Goal: Check status: Check status

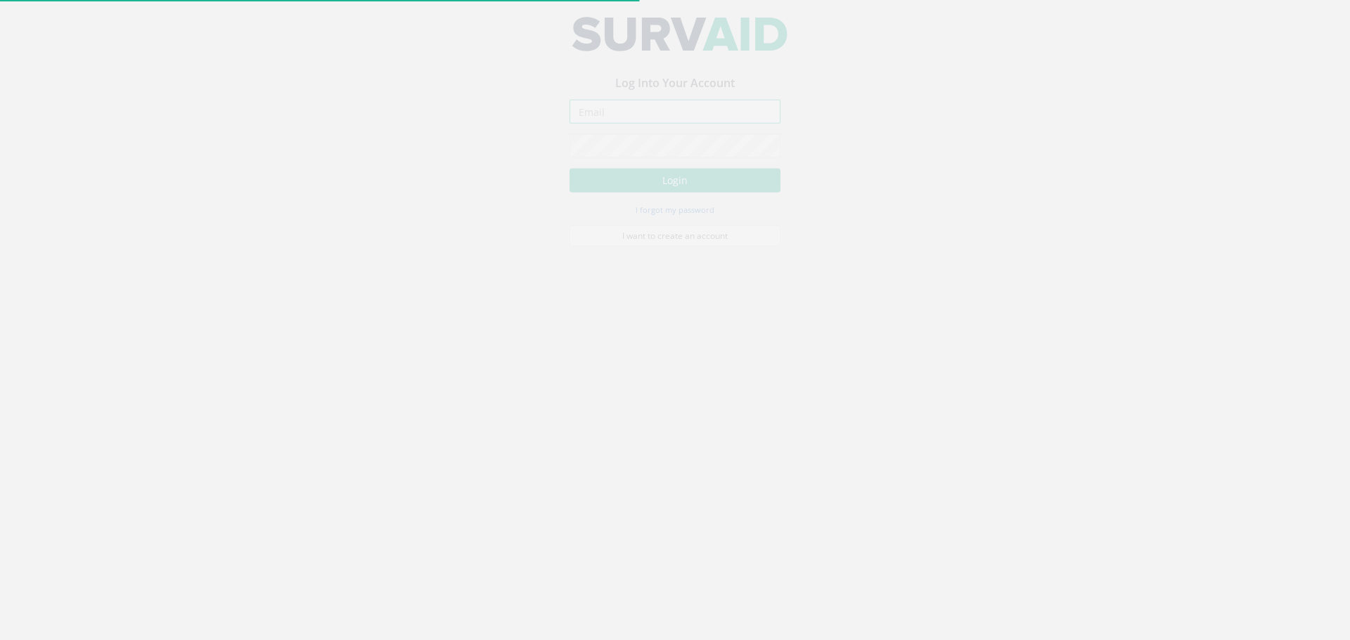
type input "[PERSON_NAME][EMAIL_ADDRESS][DOMAIN_NAME]"
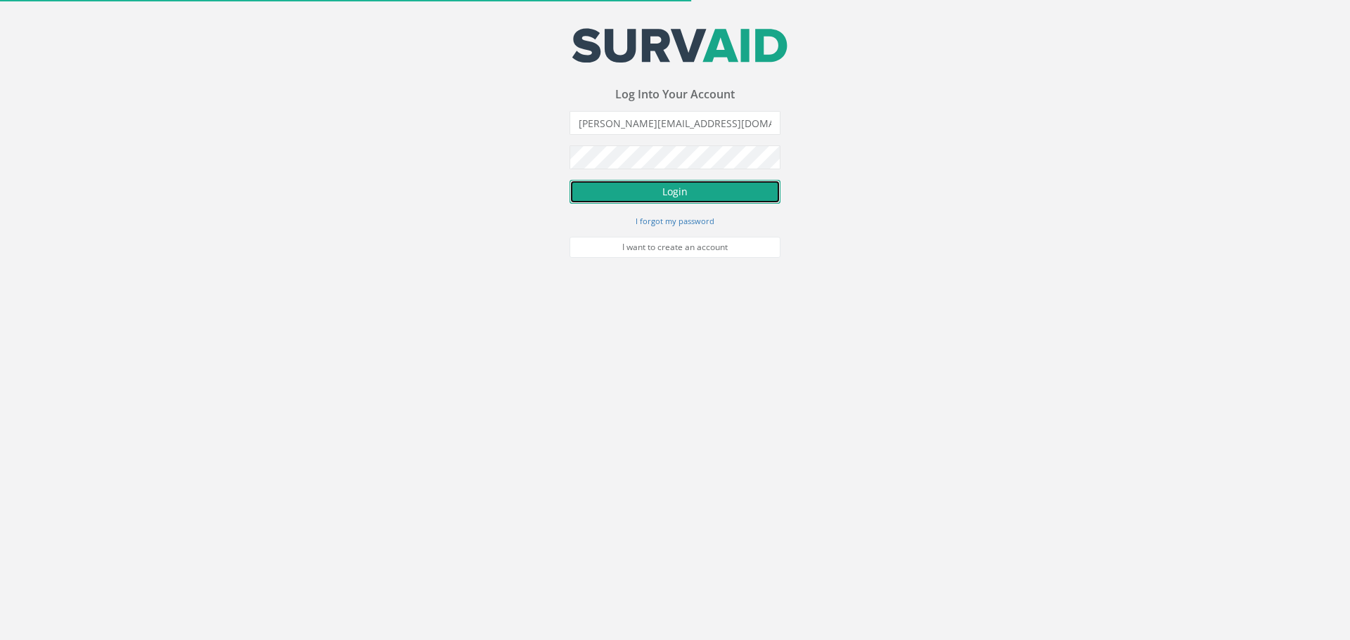
click at [700, 195] on button "Login" at bounding box center [674, 192] width 211 height 24
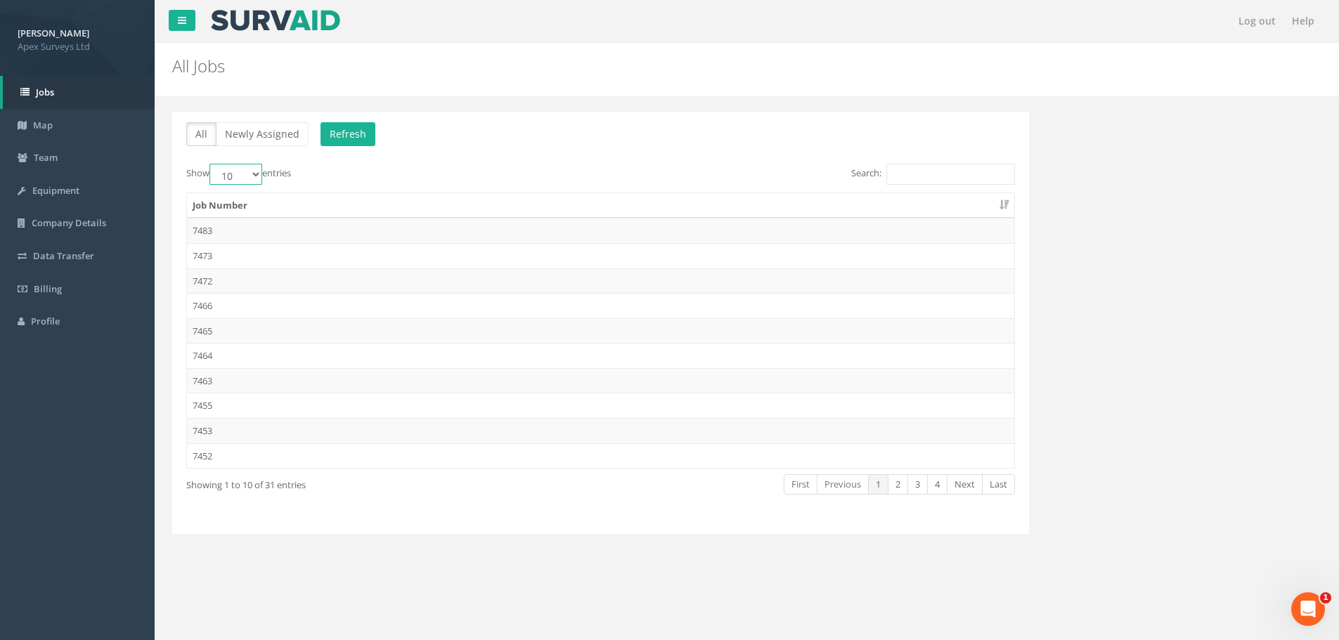
drag, startPoint x: 259, startPoint y: 173, endPoint x: 258, endPoint y: 181, distance: 8.5
click at [259, 173] on select "10 25 50 100" at bounding box center [236, 174] width 53 height 21
select select "100"
click at [212, 164] on select "10 25 50 100" at bounding box center [236, 174] width 53 height 21
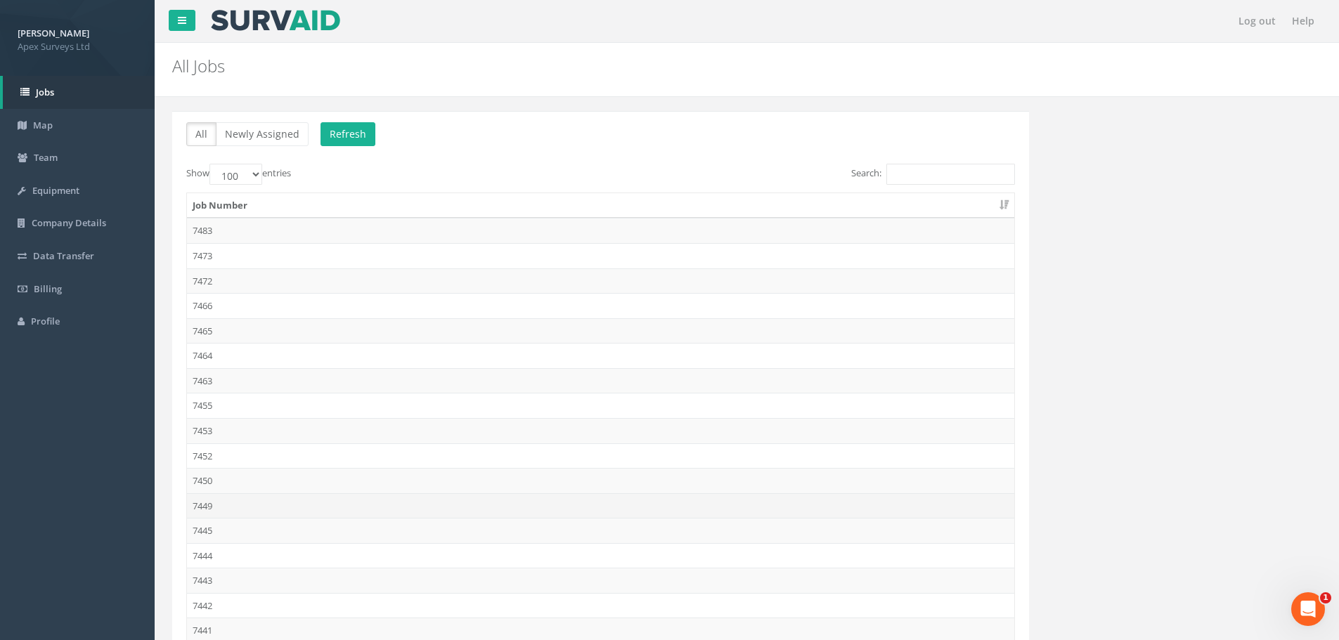
click at [242, 507] on td "7449" at bounding box center [600, 506] width 827 height 25
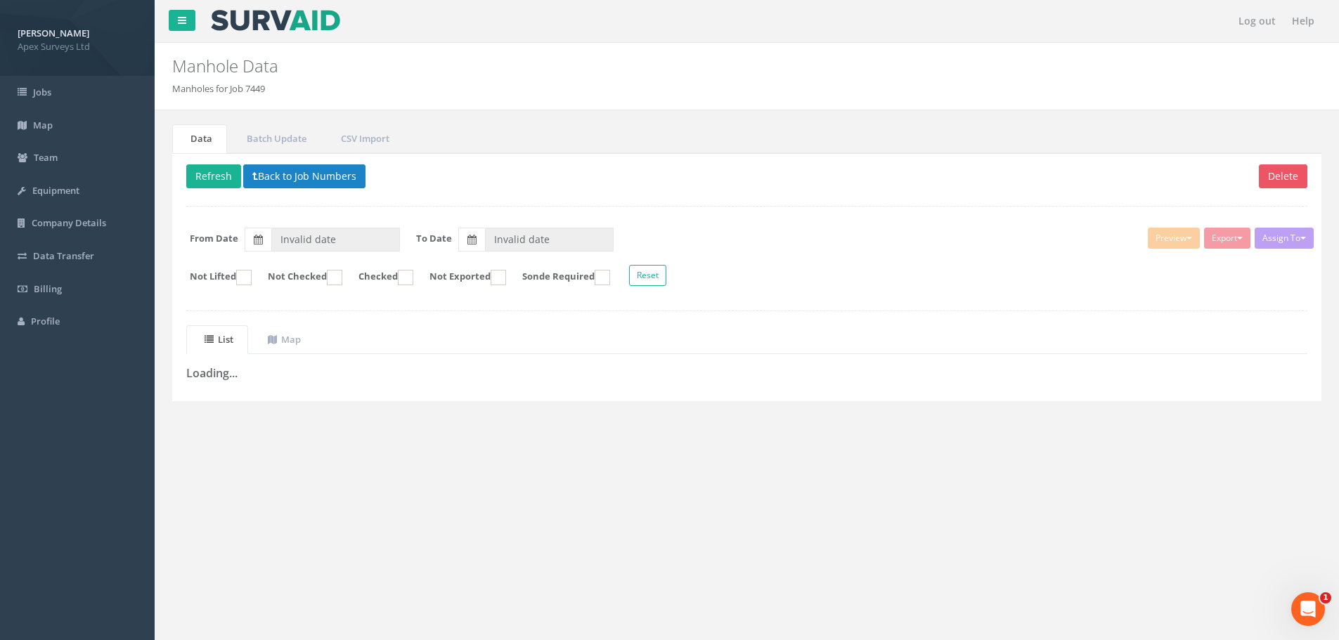
type input "[DATE]"
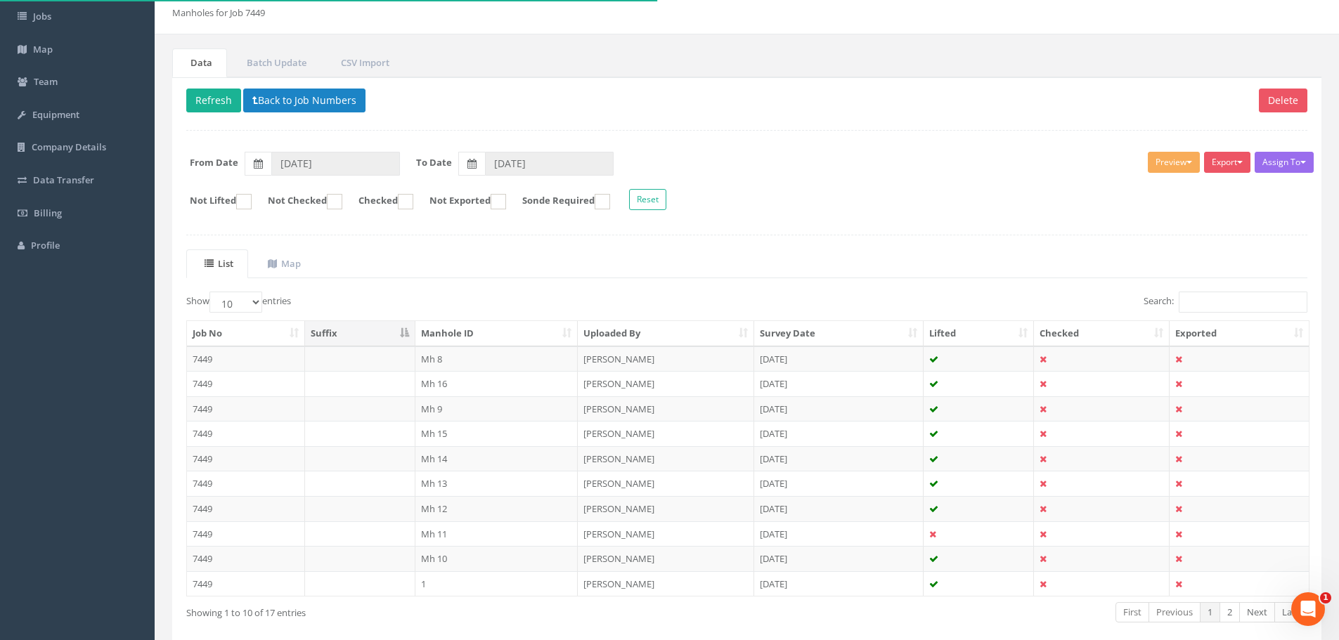
scroll to position [143, 0]
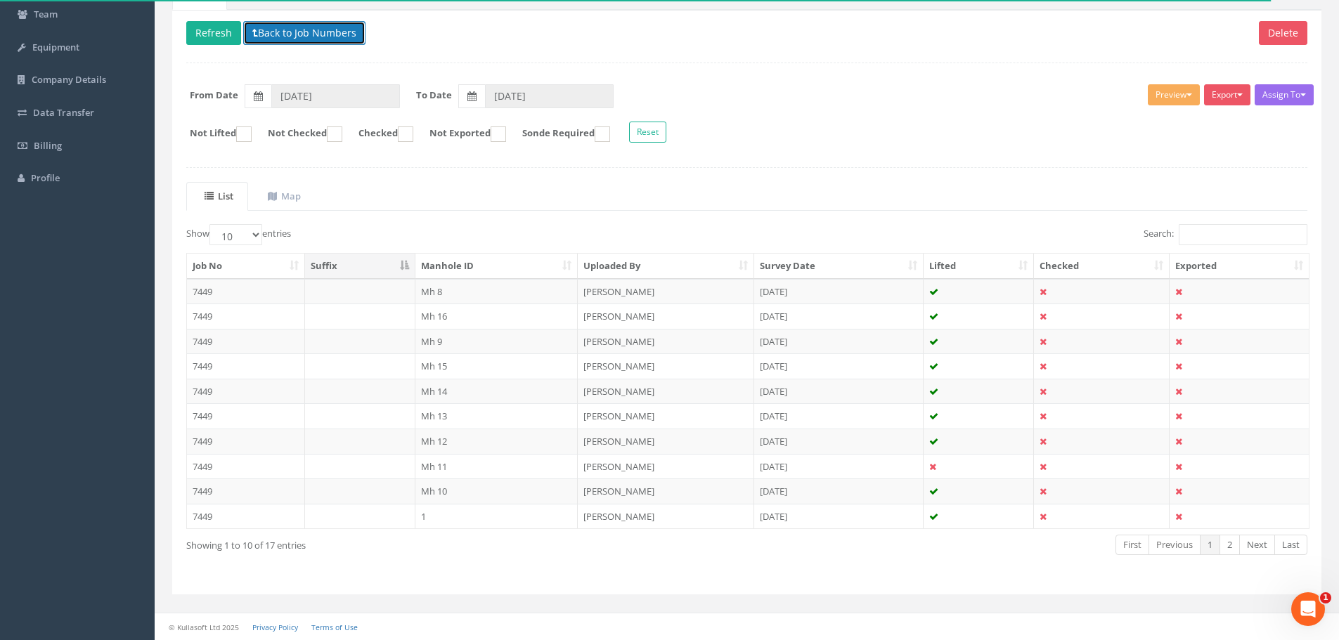
click at [300, 31] on button "Back to Job Numbers" at bounding box center [304, 33] width 122 height 24
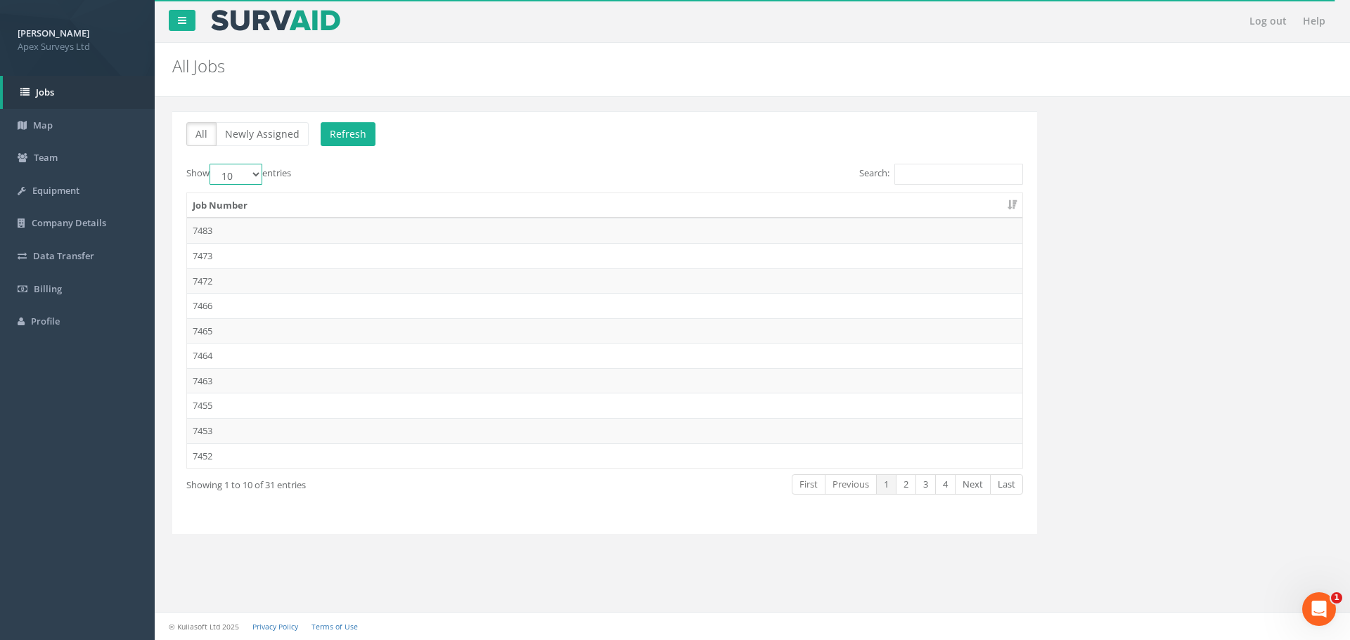
drag, startPoint x: 256, startPoint y: 167, endPoint x: 256, endPoint y: 183, distance: 16.2
click at [256, 167] on select "10 25 50 100" at bounding box center [236, 174] width 53 height 21
select select "100"
click at [212, 164] on select "10 25 50 100" at bounding box center [236, 174] width 53 height 21
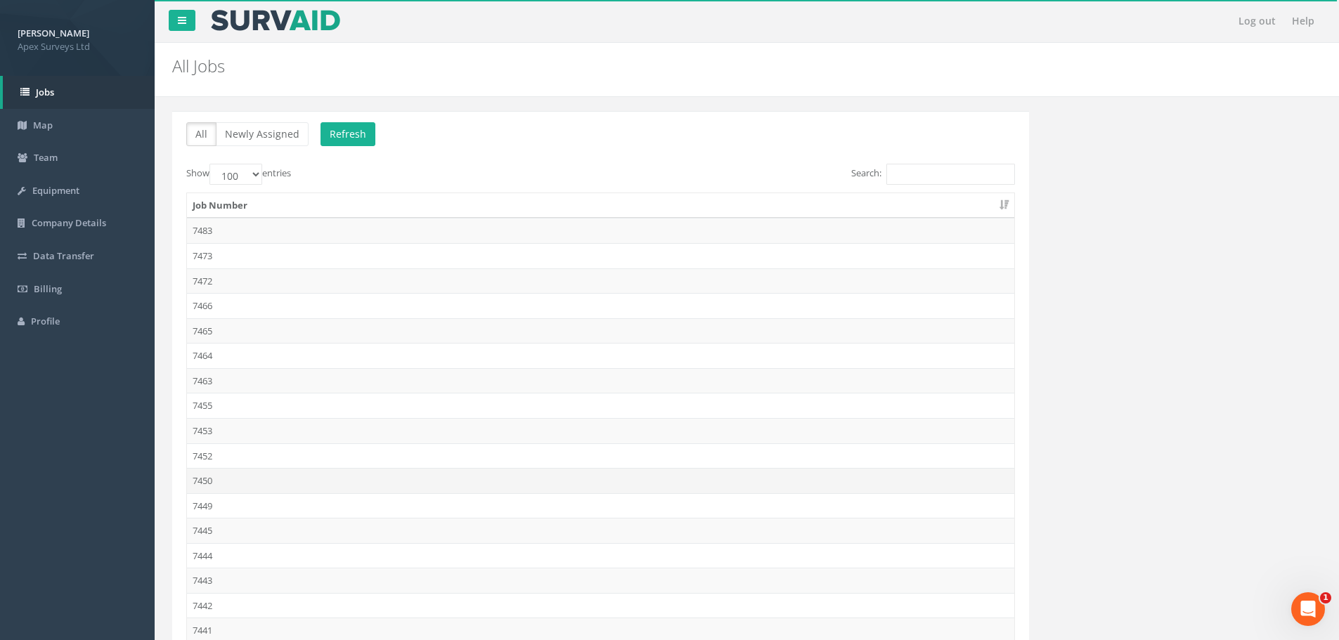
click at [229, 476] on td "7450" at bounding box center [600, 480] width 827 height 25
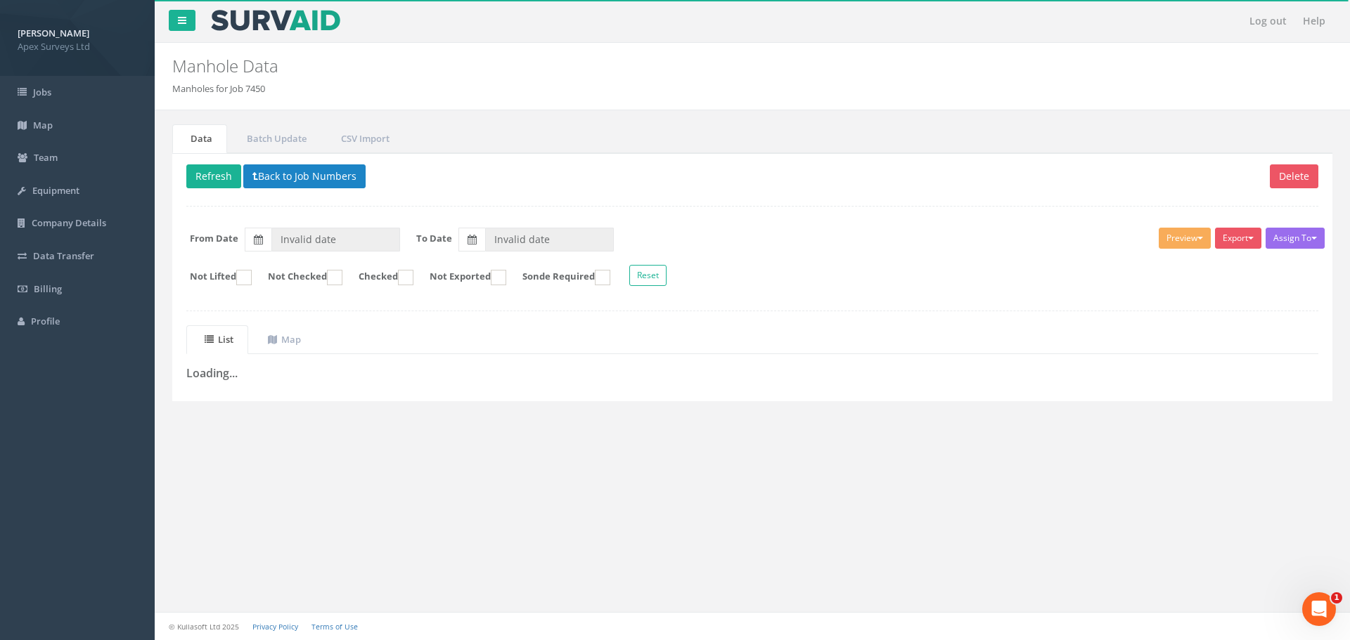
type input "[DATE]"
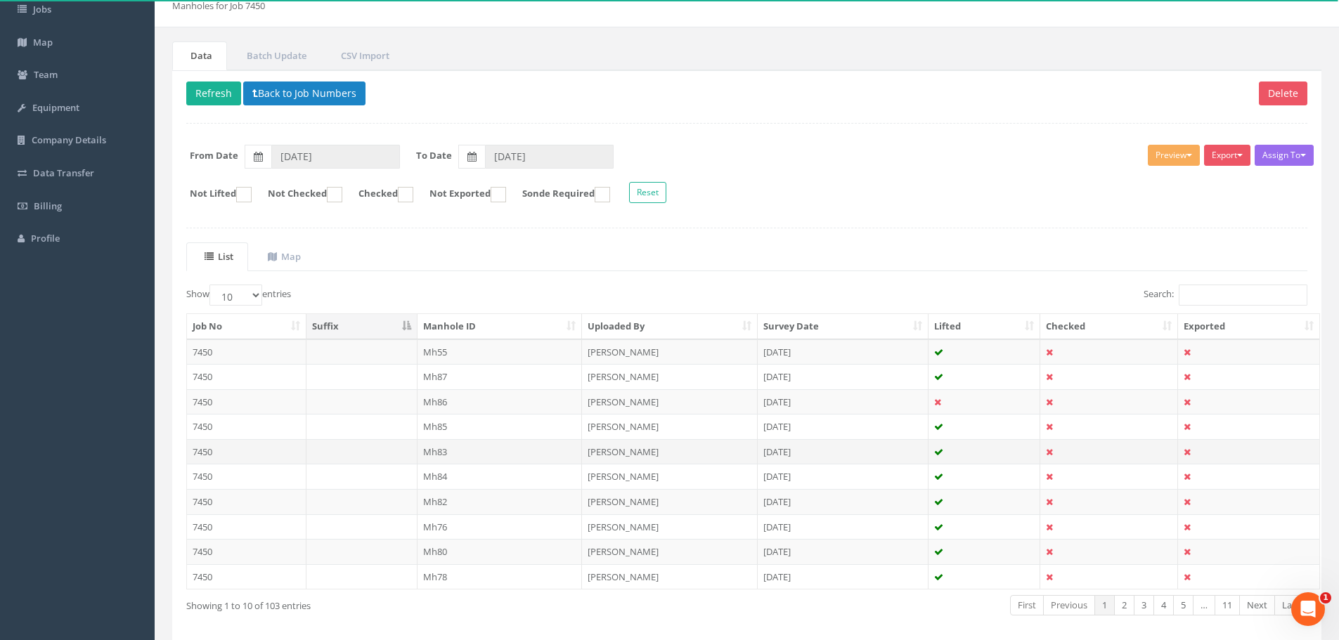
scroll to position [143, 0]
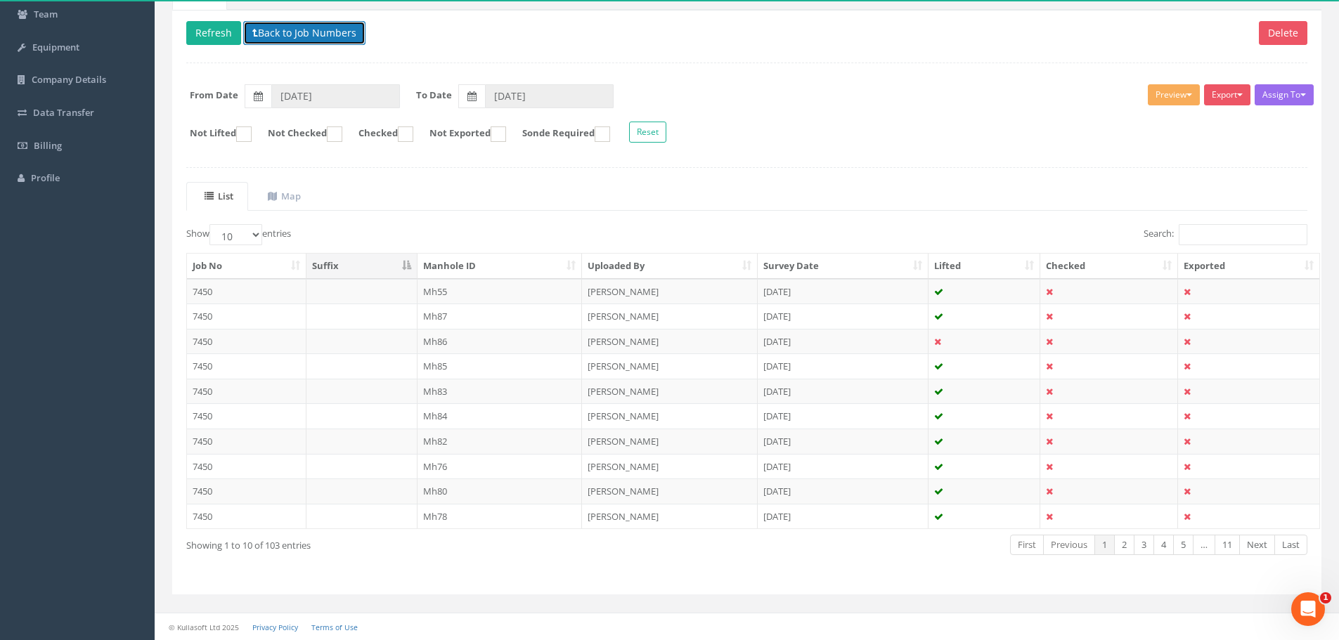
drag, startPoint x: 306, startPoint y: 27, endPoint x: 306, endPoint y: 37, distance: 10.5
click at [306, 27] on button "Back to Job Numbers" at bounding box center [304, 33] width 122 height 24
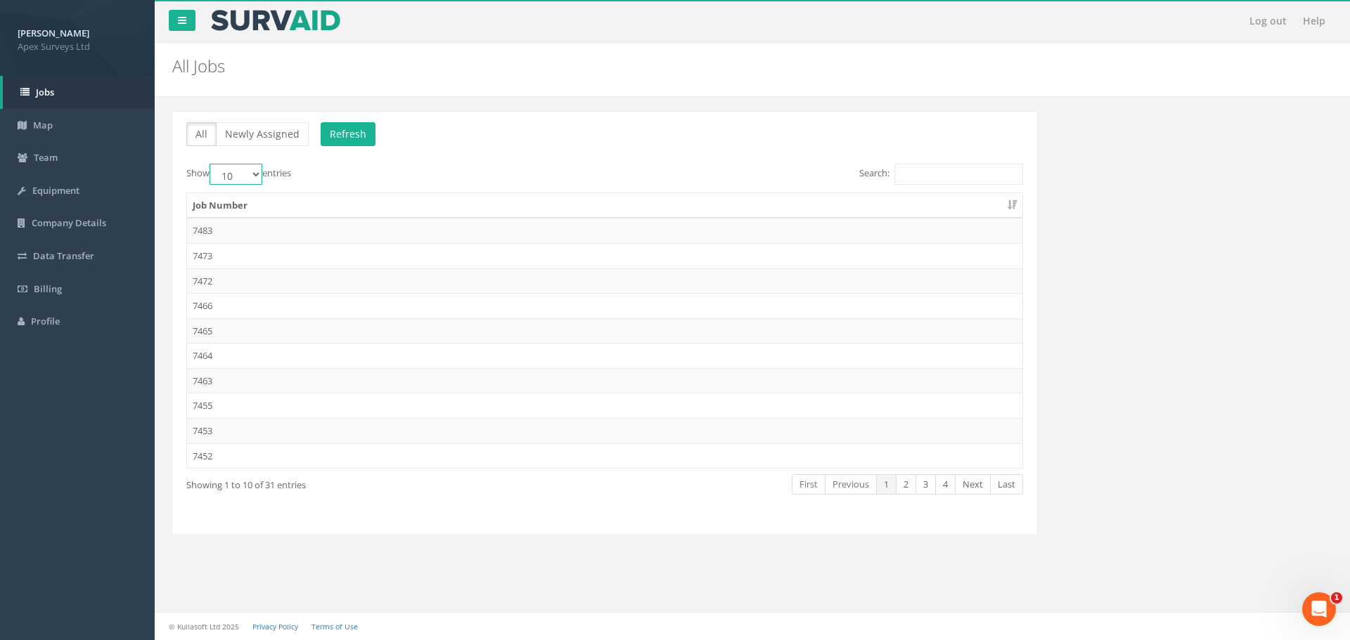
click at [260, 166] on select "10 25 50 100" at bounding box center [236, 174] width 53 height 21
select select "100"
click at [212, 164] on select "10 25 50 100" at bounding box center [236, 174] width 53 height 21
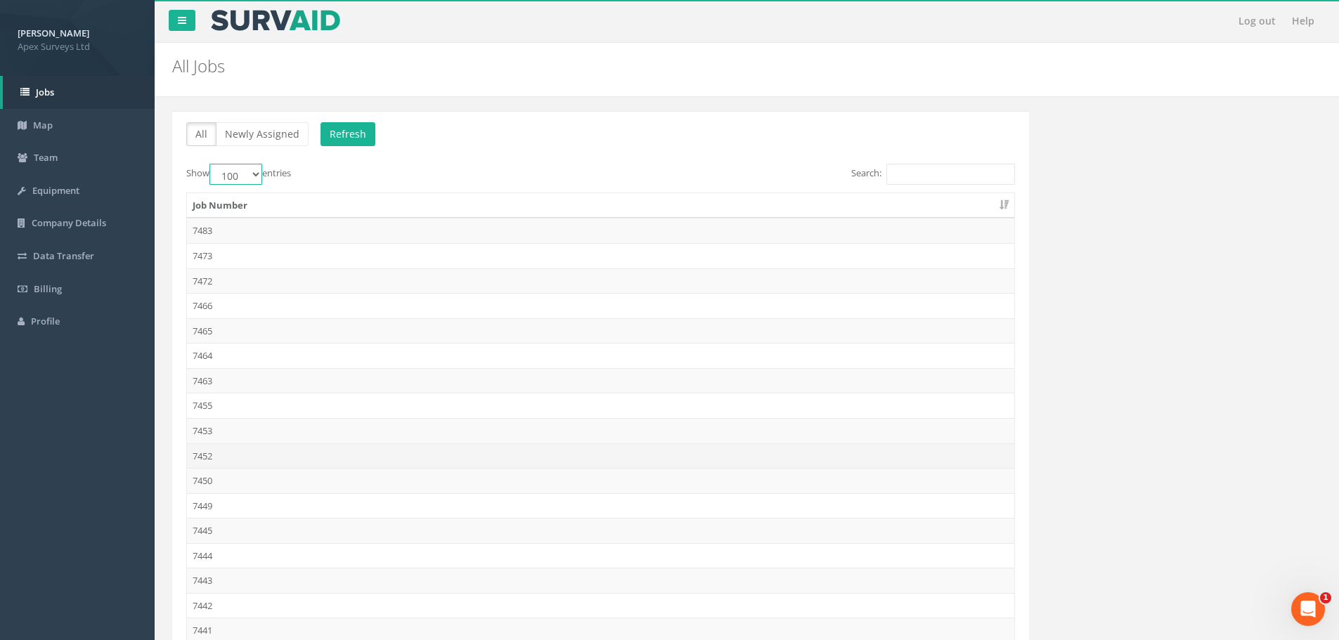
scroll to position [141, 0]
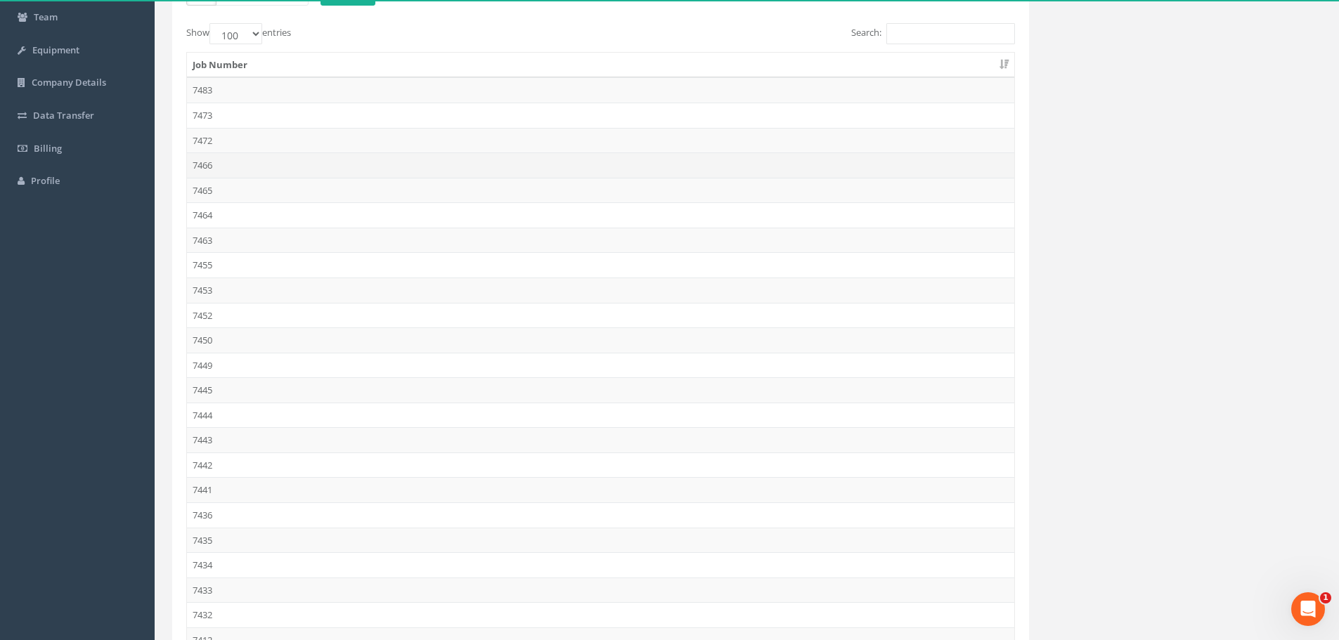
click at [238, 167] on td "7466" at bounding box center [600, 165] width 827 height 25
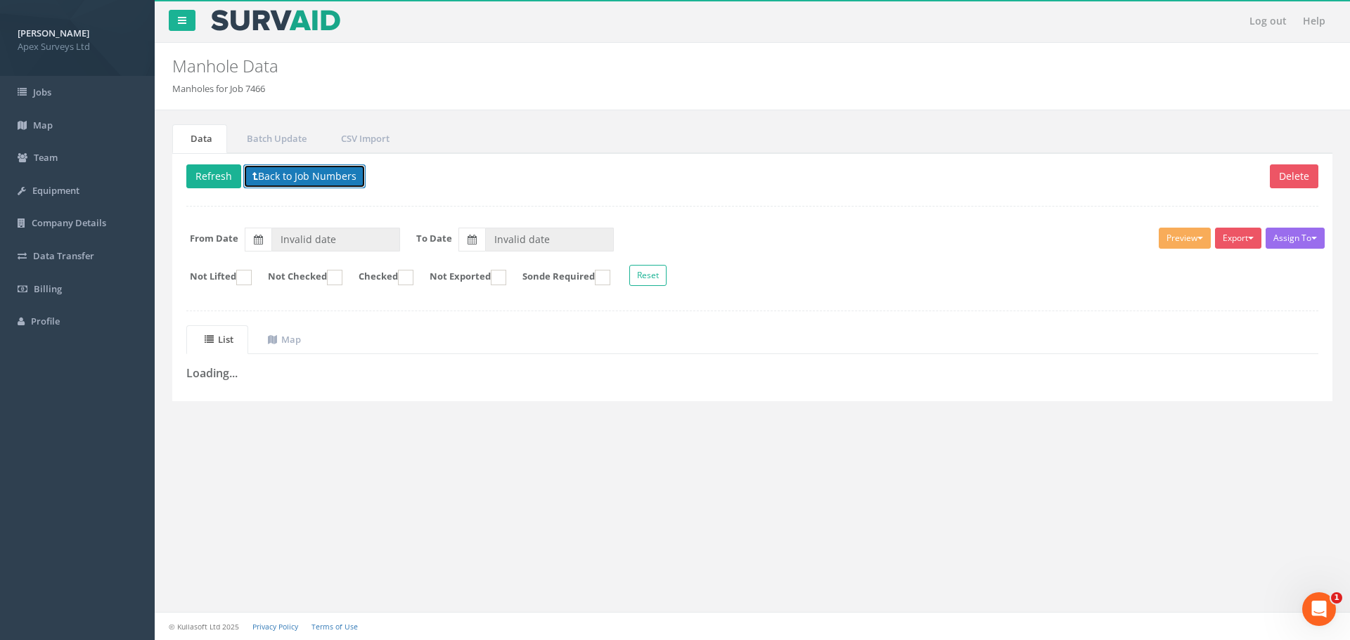
click at [267, 180] on button "Back to Job Numbers" at bounding box center [304, 177] width 122 height 24
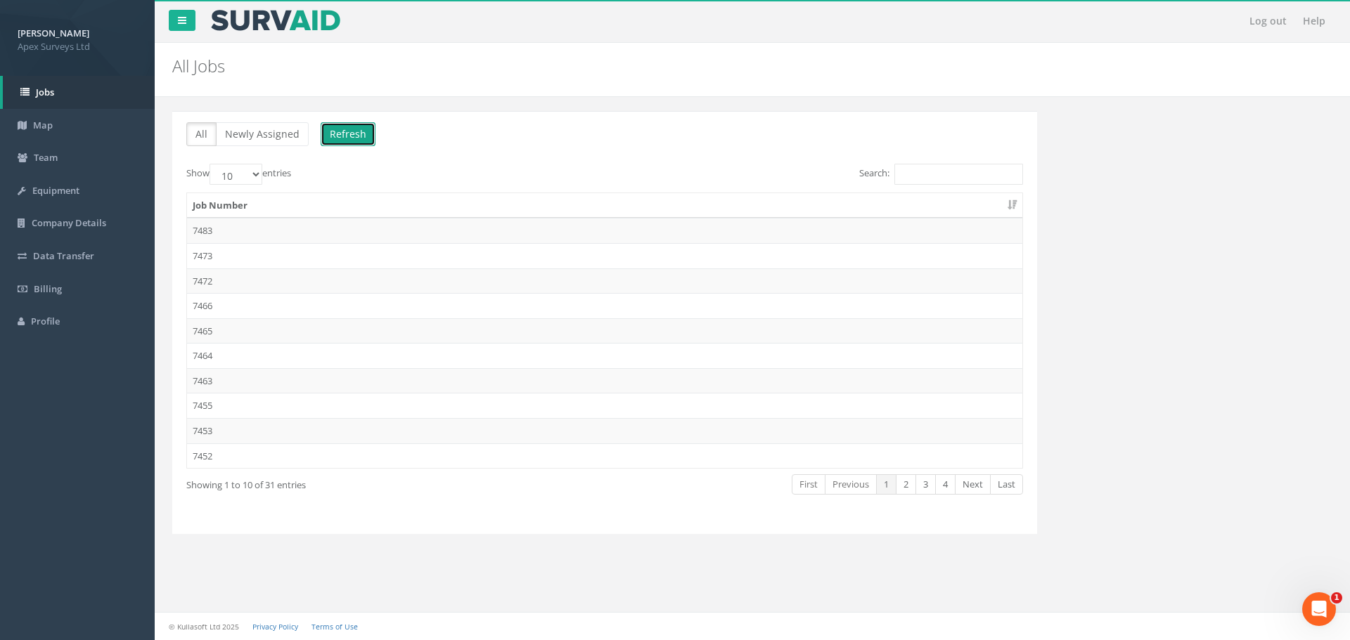
click at [359, 142] on button "Refresh" at bounding box center [348, 134] width 55 height 24
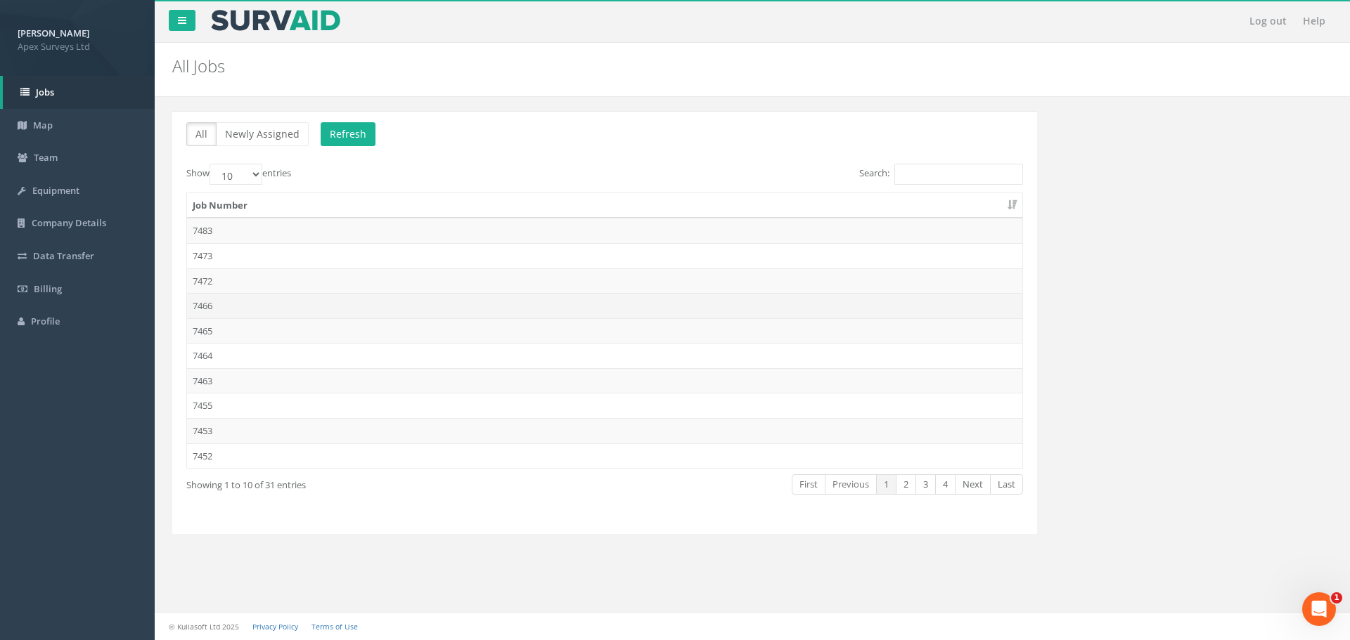
click at [223, 305] on td "7466" at bounding box center [604, 305] width 835 height 25
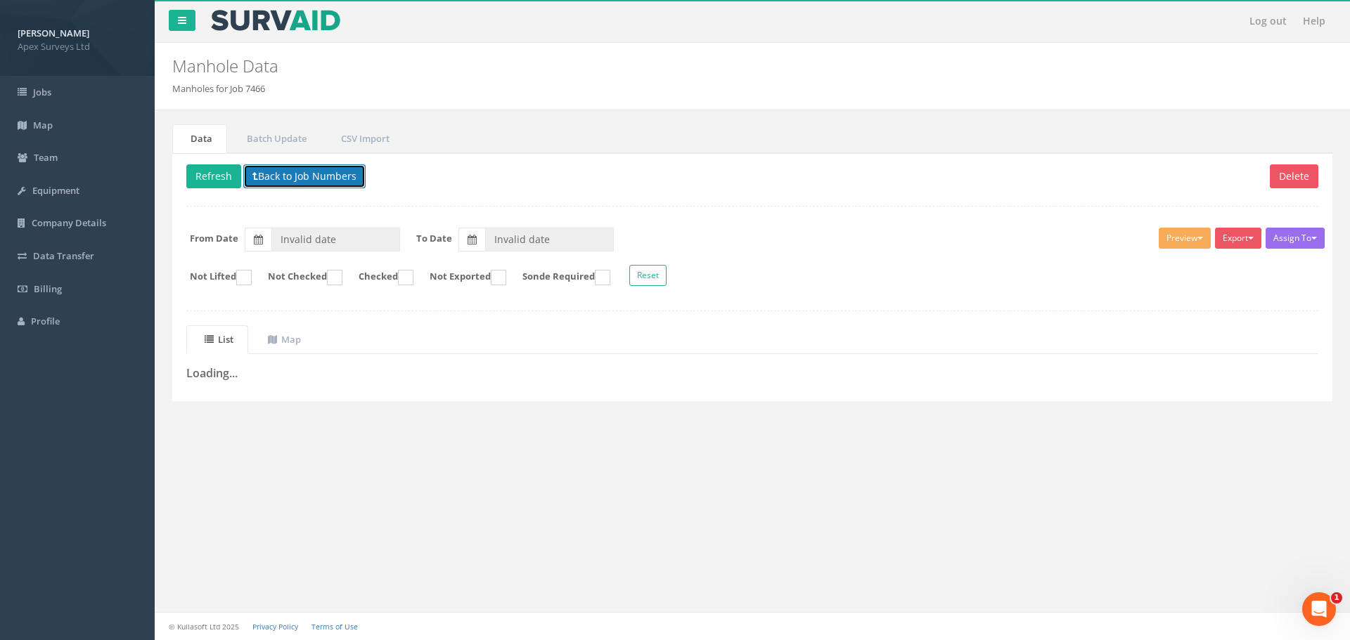
click at [261, 176] on button "Back to Job Numbers" at bounding box center [304, 177] width 122 height 24
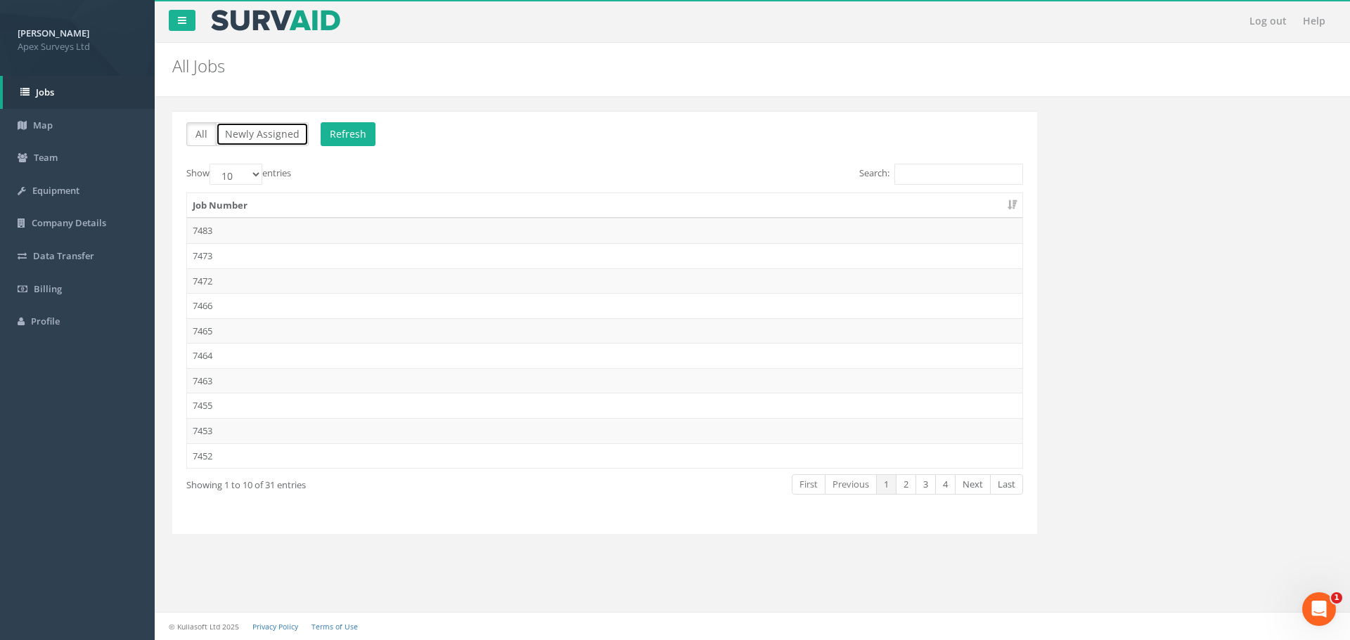
click at [283, 135] on button "Newly Assigned" at bounding box center [262, 134] width 93 height 24
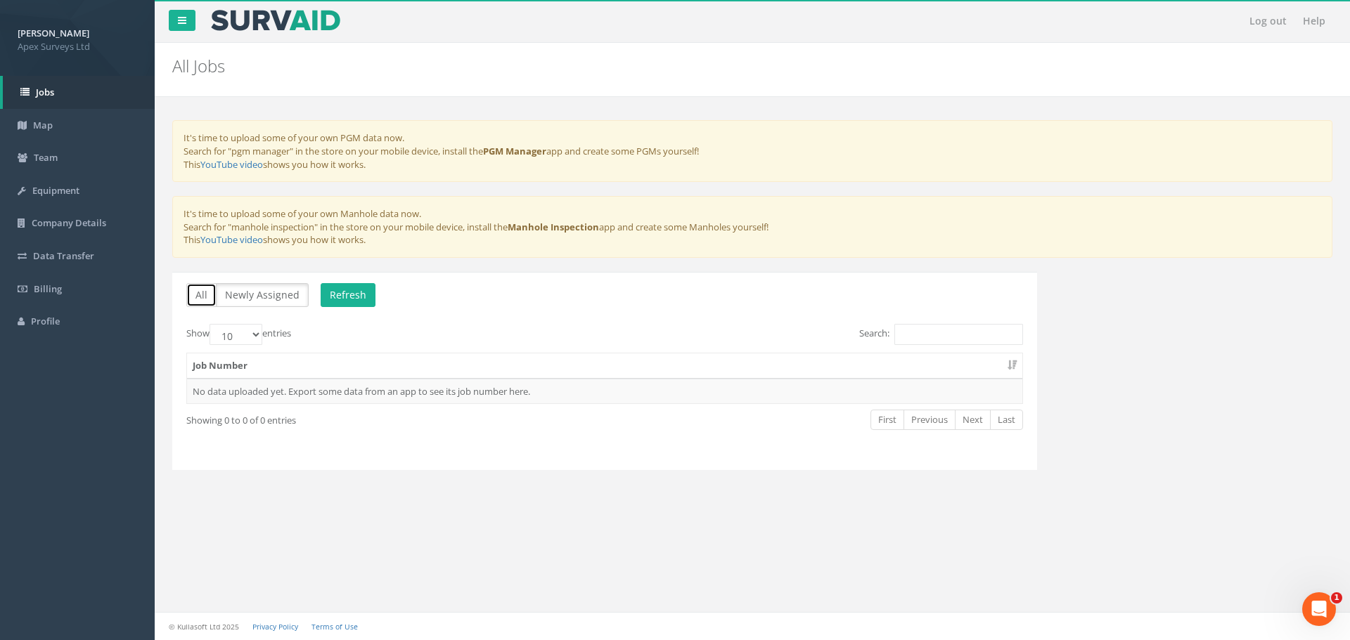
click at [210, 304] on button "All" at bounding box center [201, 295] width 30 height 24
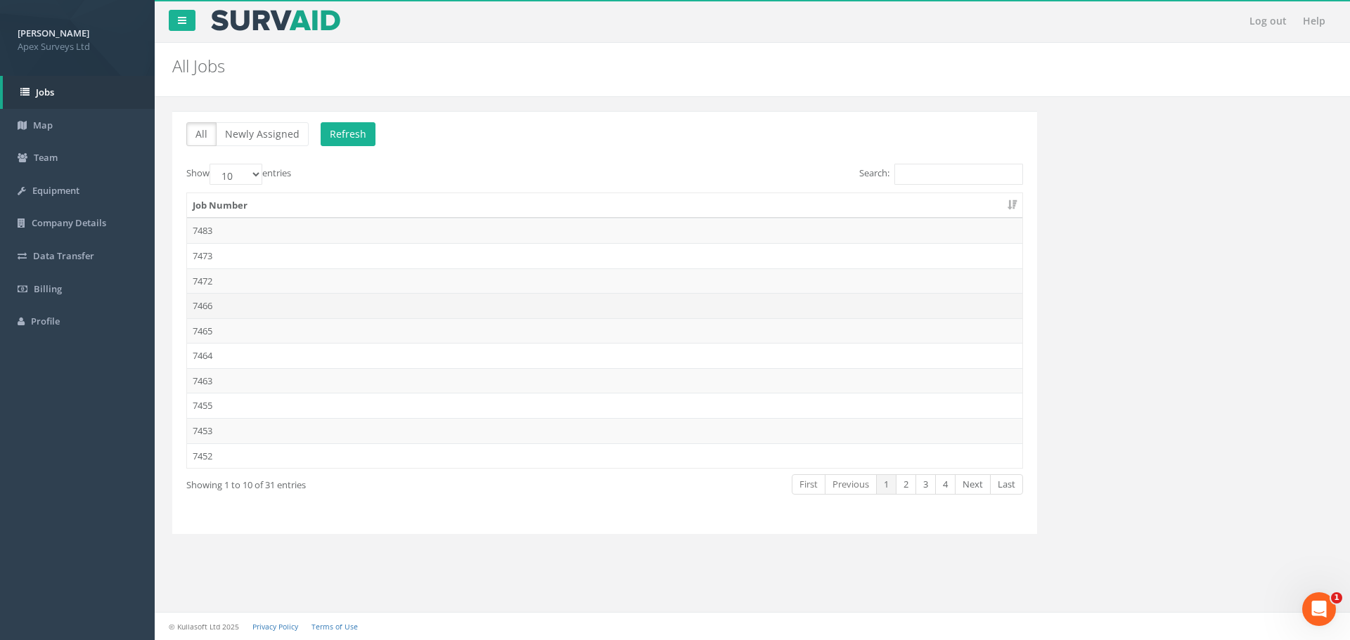
click at [227, 312] on td "7466" at bounding box center [604, 305] width 835 height 25
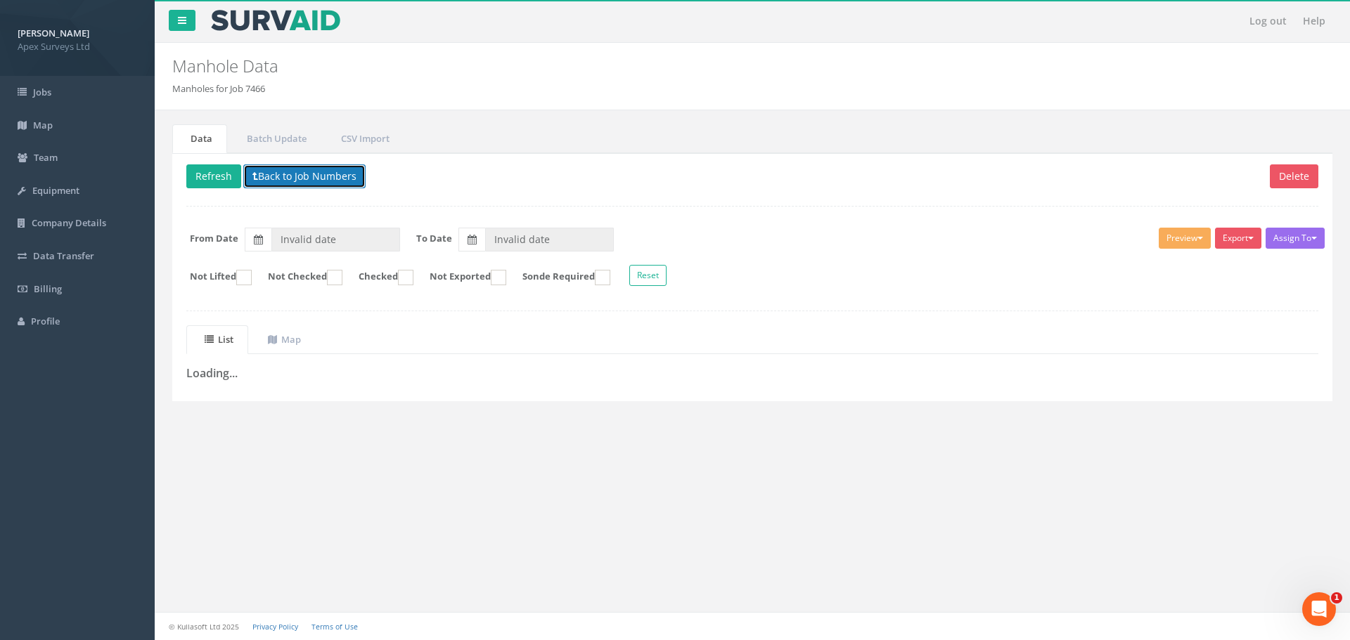
click at [305, 171] on button "Back to Job Numbers" at bounding box center [304, 177] width 122 height 24
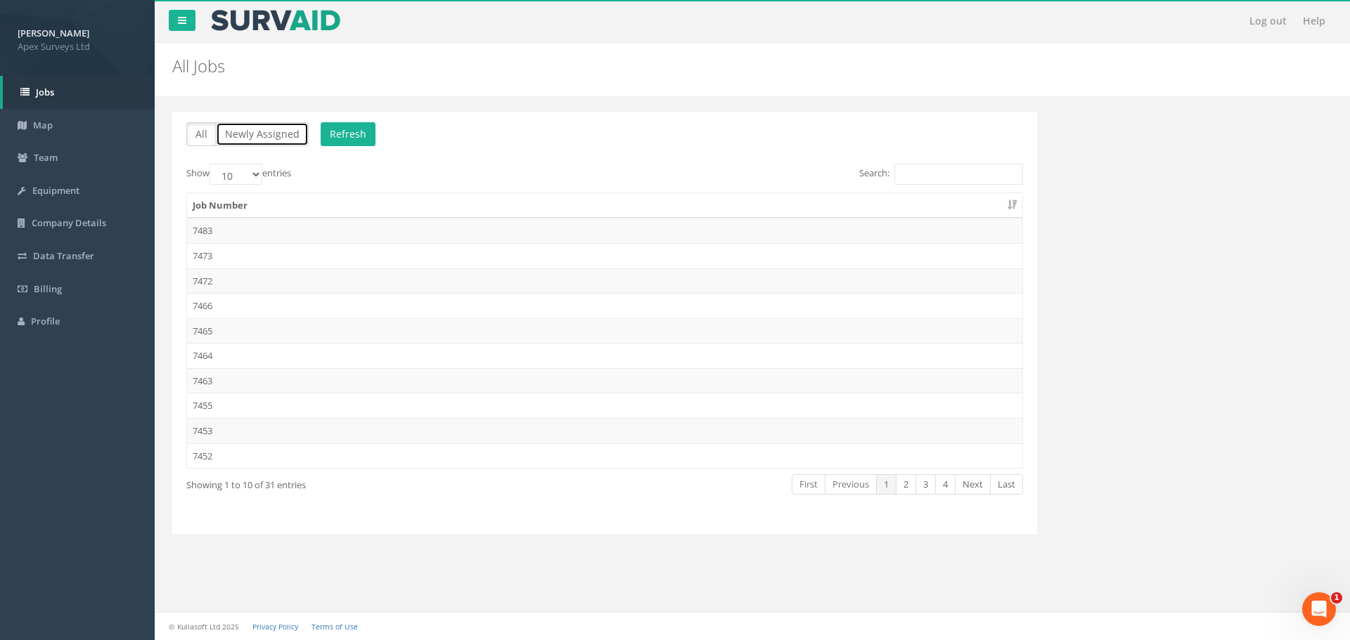
click at [253, 134] on button "Newly Assigned" at bounding box center [262, 134] width 93 height 24
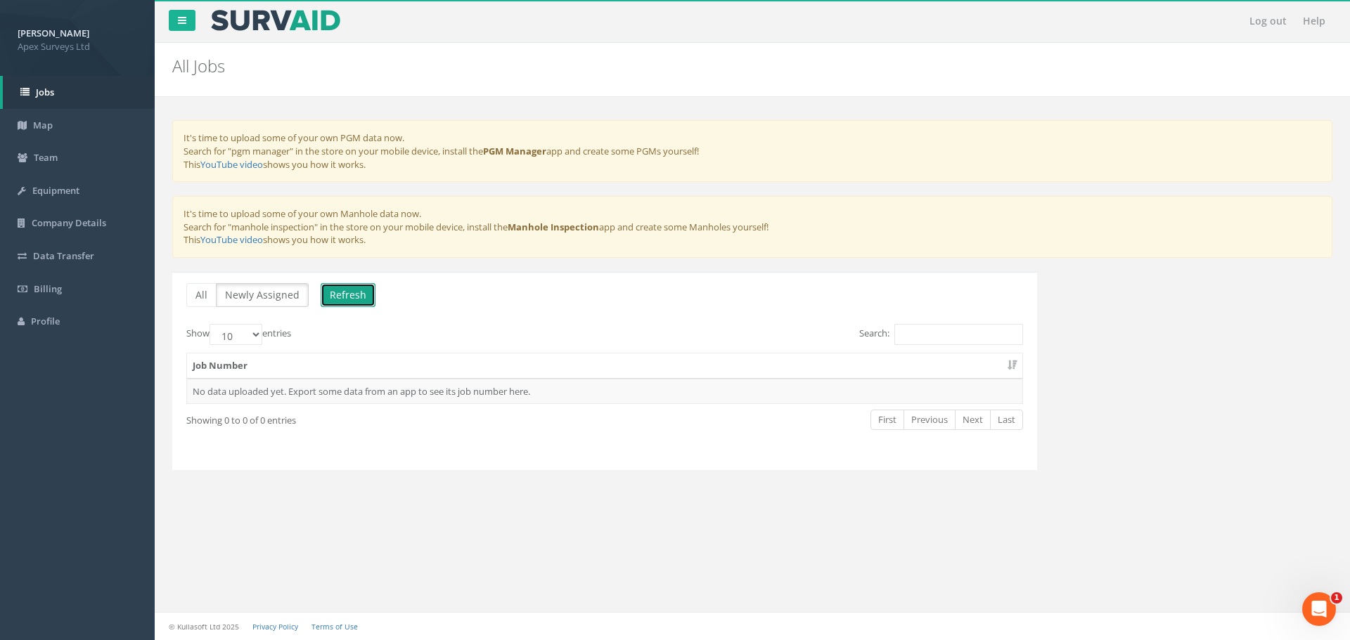
click at [341, 296] on button "Refresh" at bounding box center [348, 295] width 55 height 24
click at [200, 293] on button "All" at bounding box center [201, 295] width 30 height 24
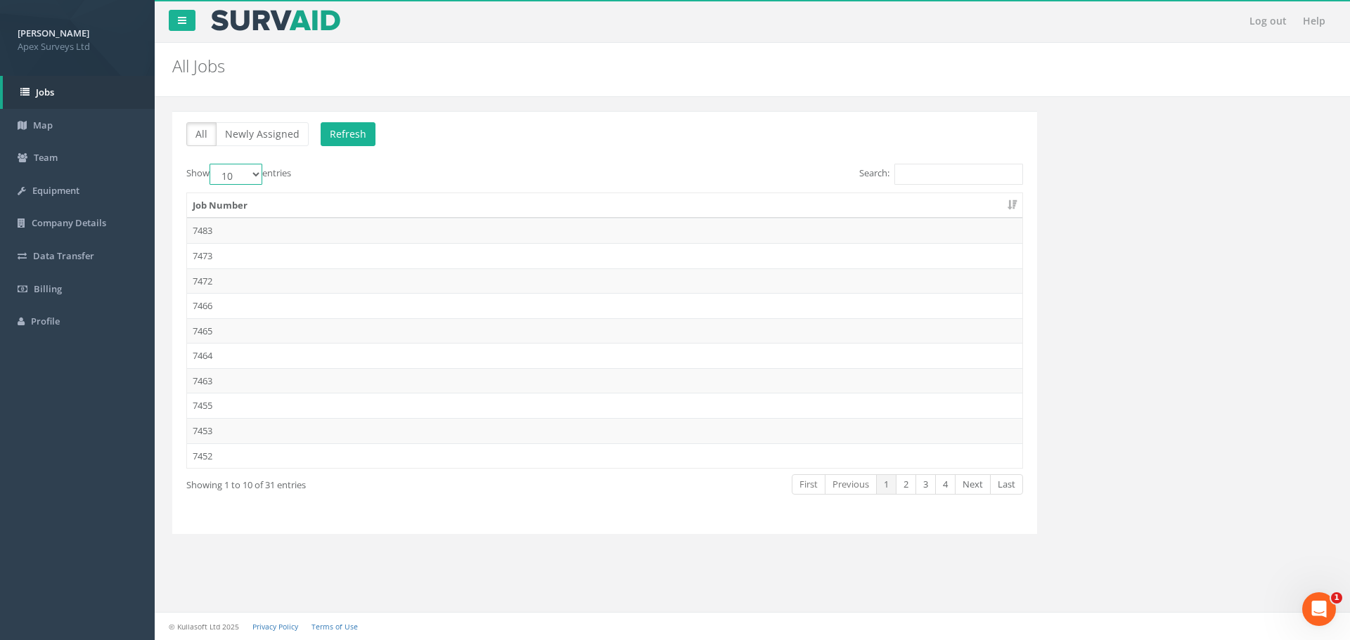
click at [240, 173] on select "10 25 50 100" at bounding box center [236, 174] width 53 height 21
select select "100"
click at [212, 164] on select "10 25 50 100" at bounding box center [236, 174] width 53 height 21
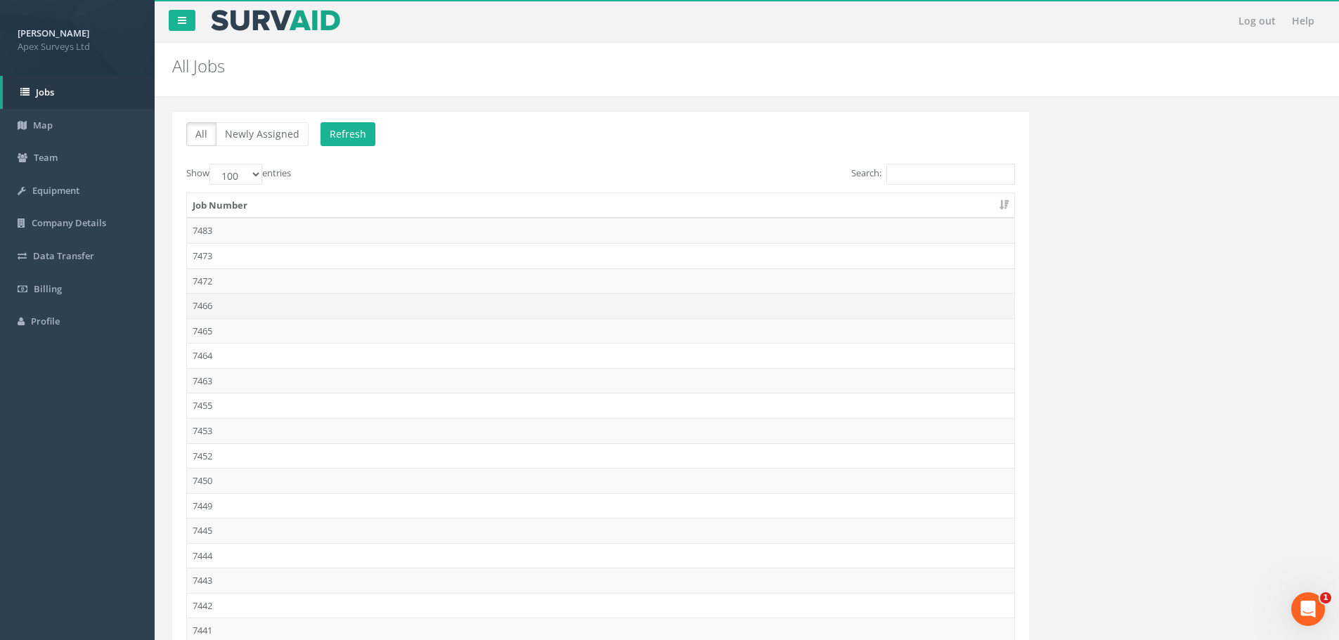
click at [238, 307] on td "7466" at bounding box center [600, 305] width 827 height 25
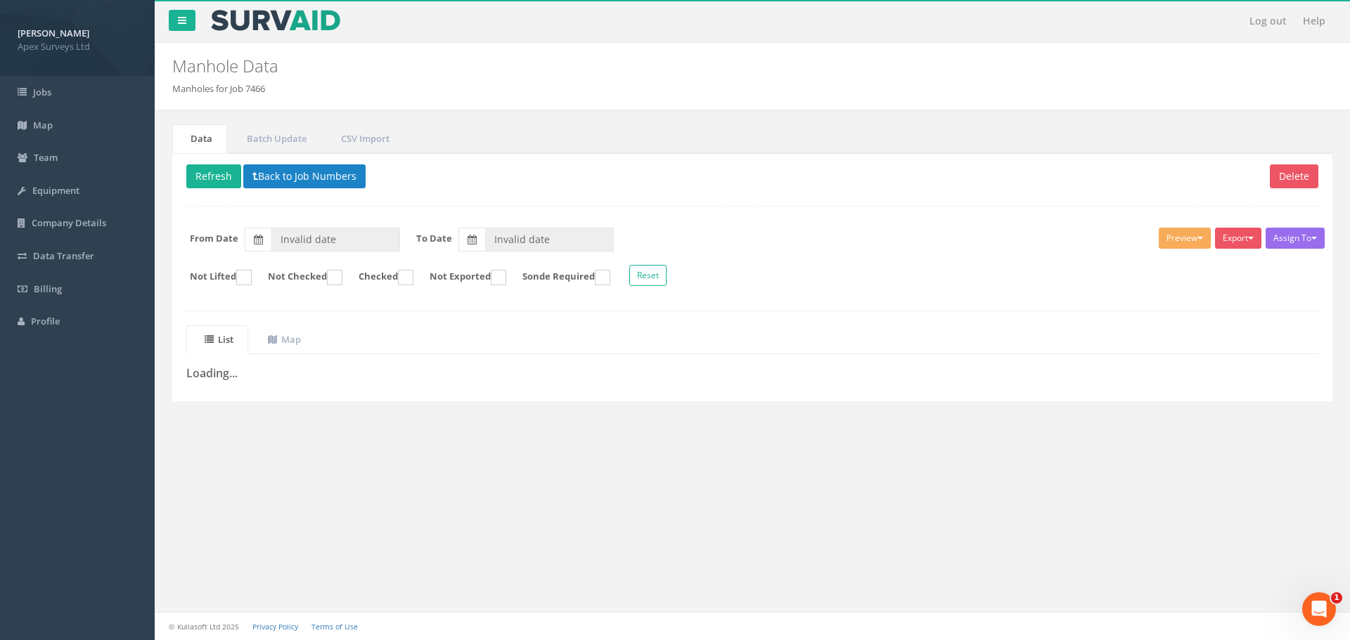
click at [439, 179] on p "Delete Refresh Back to Job Numbers" at bounding box center [752, 178] width 1132 height 27
click at [202, 174] on button "Refresh" at bounding box center [213, 177] width 55 height 24
type input "[DATE]"
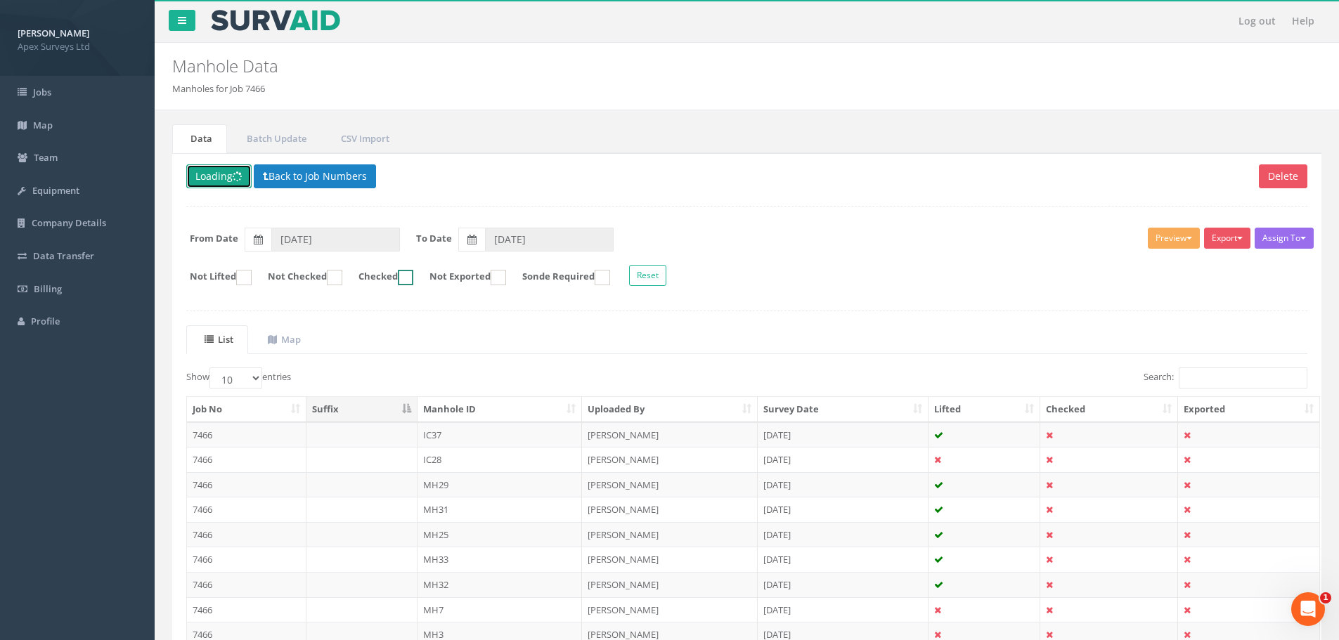
scroll to position [143, 0]
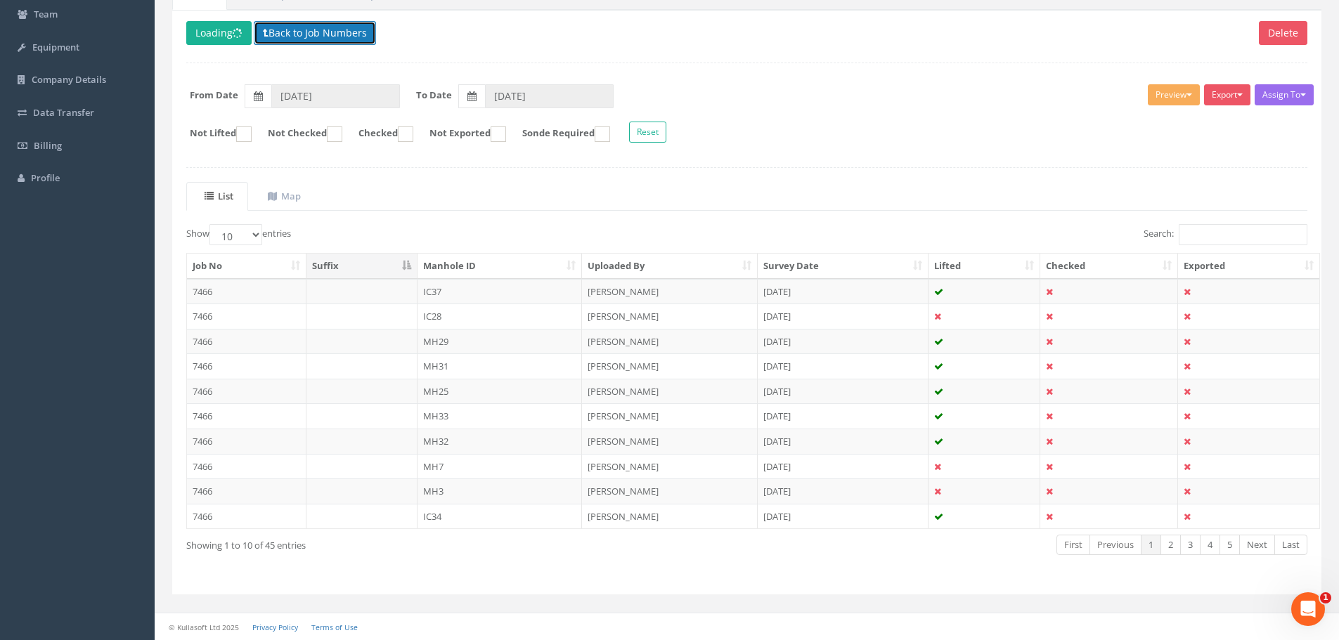
click at [277, 33] on button "Back to Job Numbers" at bounding box center [315, 33] width 122 height 24
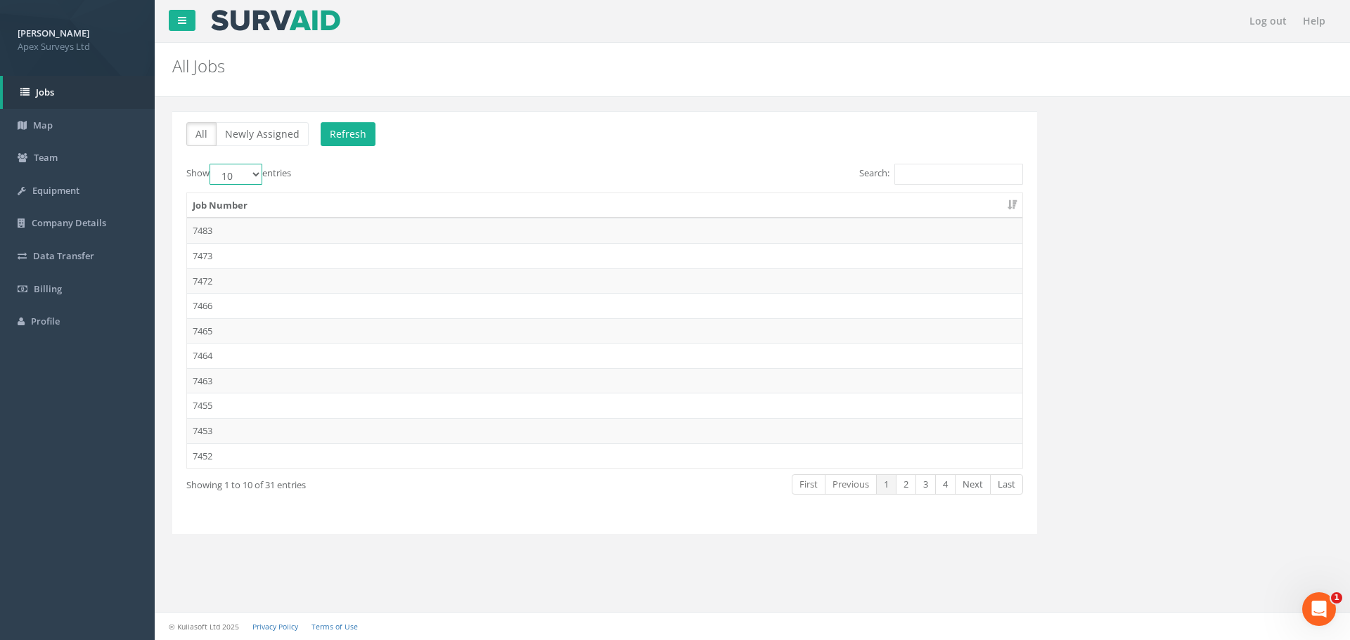
click at [249, 173] on select "10 25 50 100" at bounding box center [236, 174] width 53 height 21
select select "100"
click at [212, 164] on select "10 25 50 100" at bounding box center [236, 174] width 53 height 21
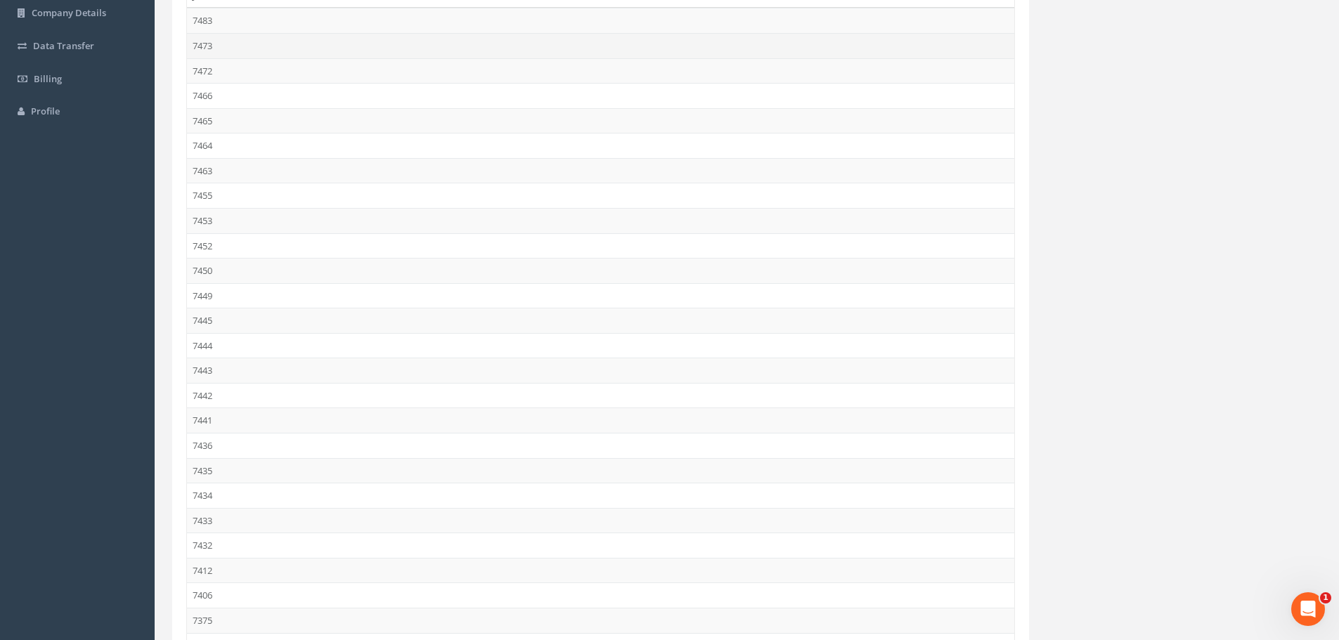
scroll to position [211, 0]
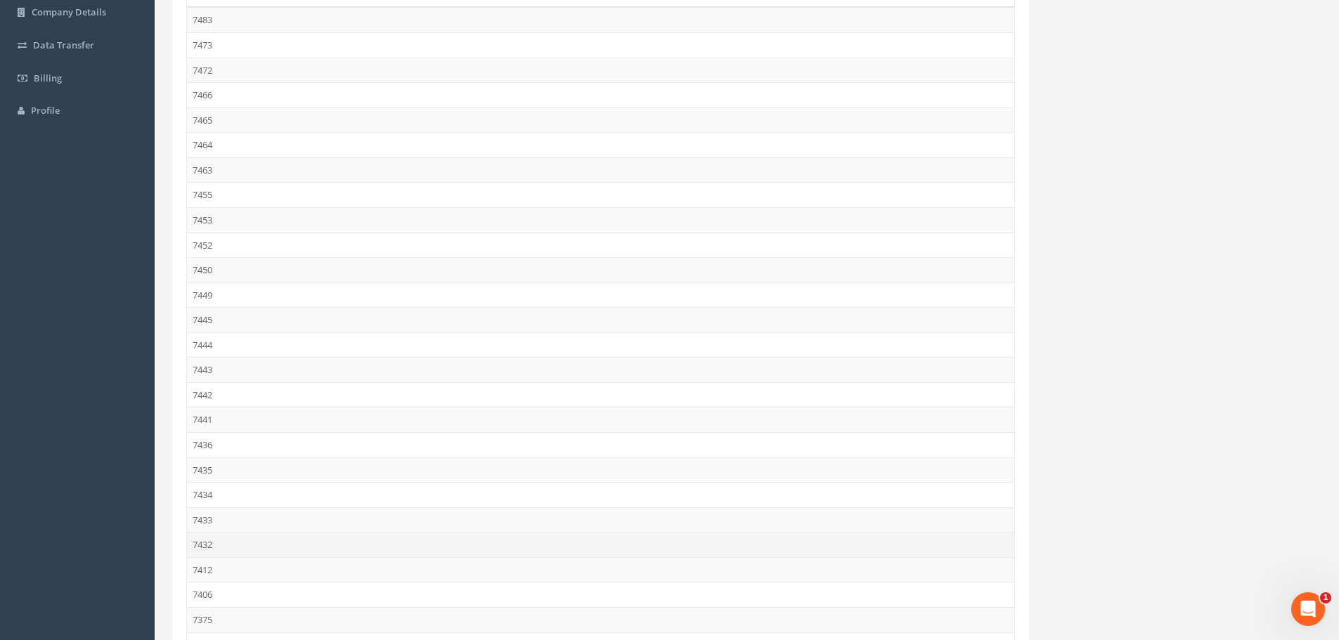
click at [231, 542] on td "7432" at bounding box center [600, 544] width 827 height 25
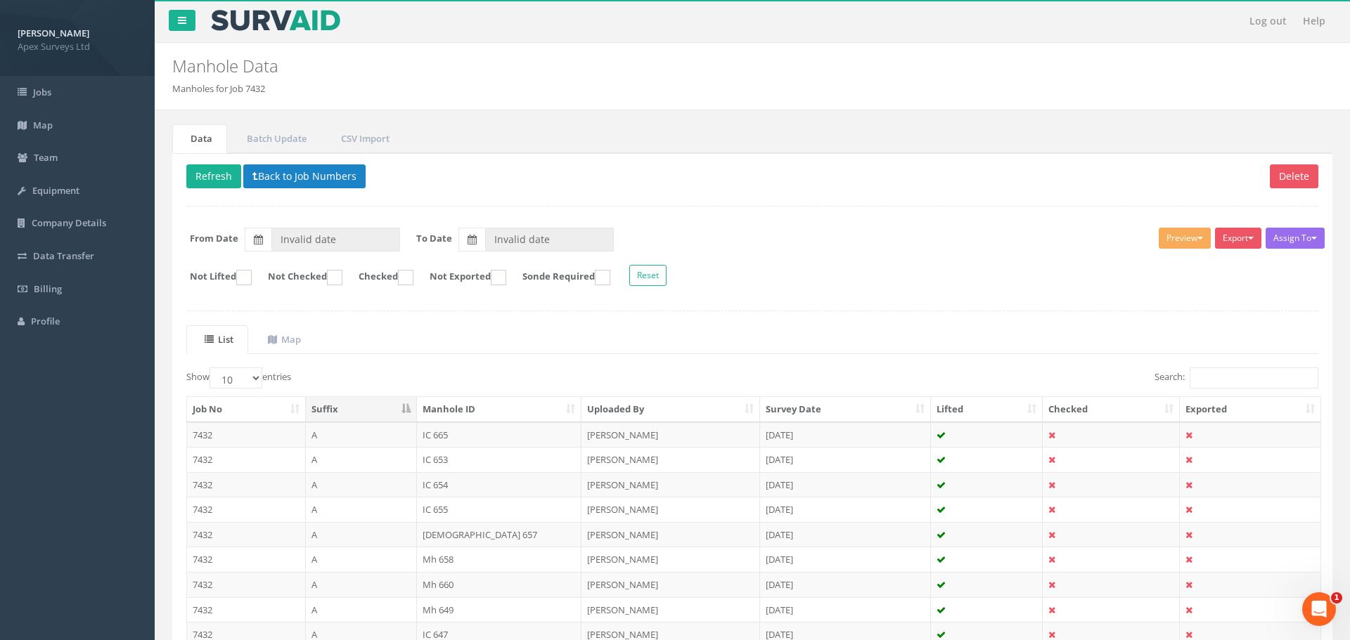
type input "[DATE]"
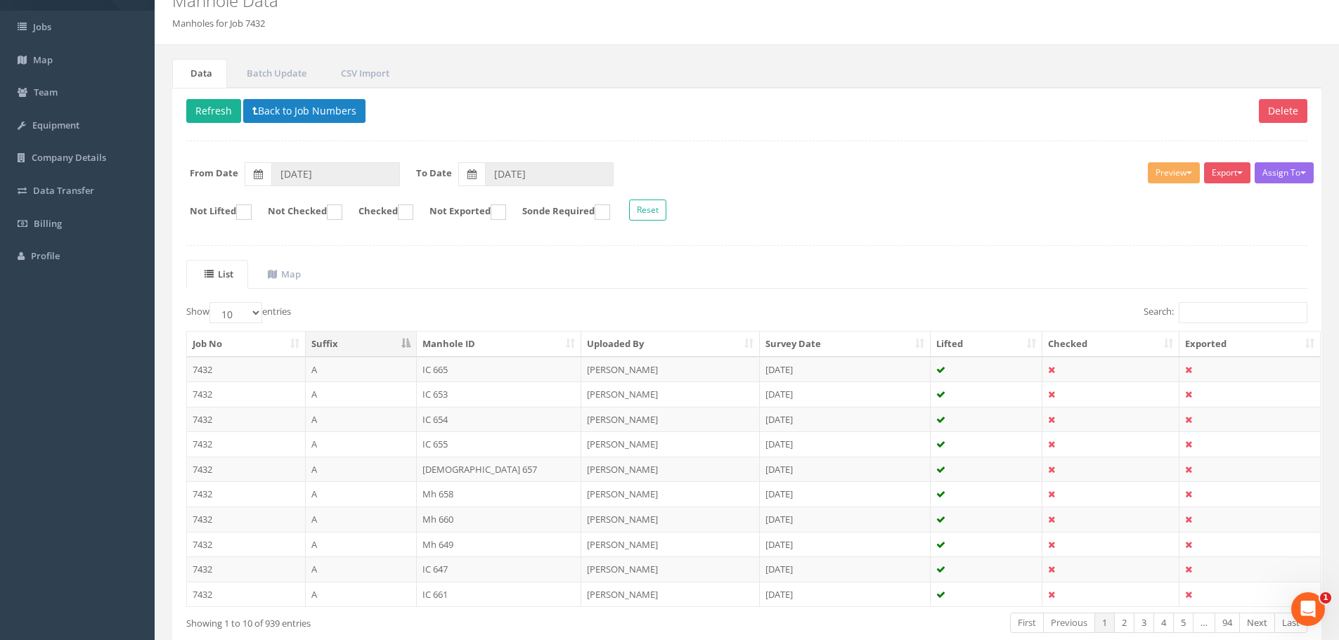
scroll to position [143, 0]
